Goal: Go to known website: Access a specific website the user already knows

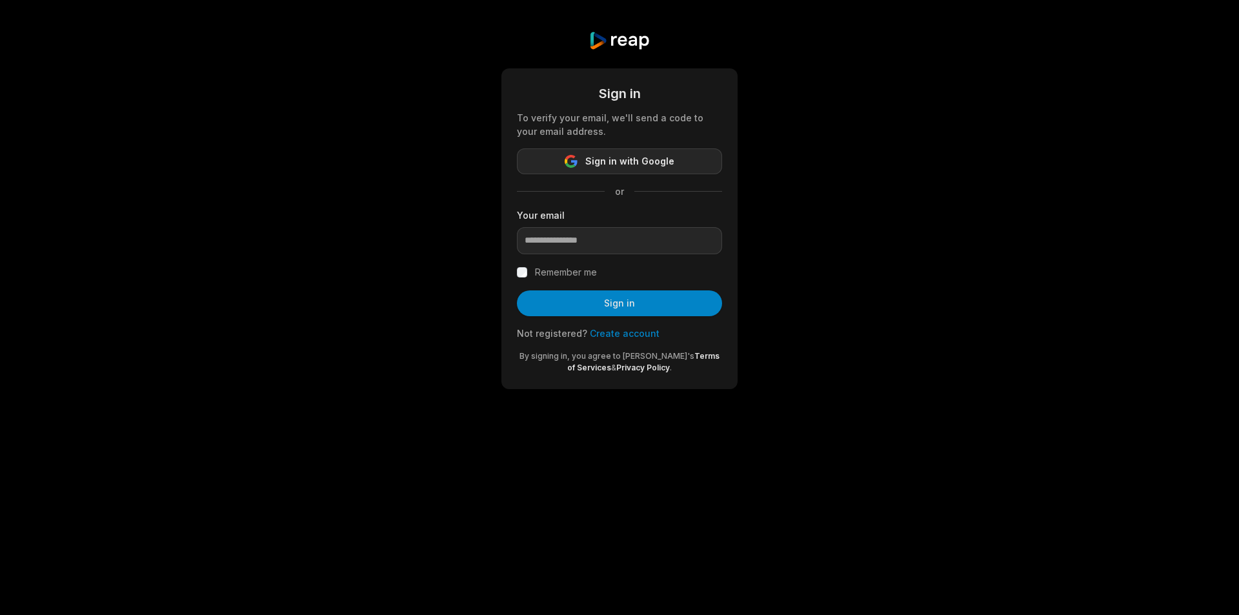
click at [603, 160] on span "Sign in with Google" at bounding box center [629, 161] width 89 height 15
